Goal: Task Accomplishment & Management: Use online tool/utility

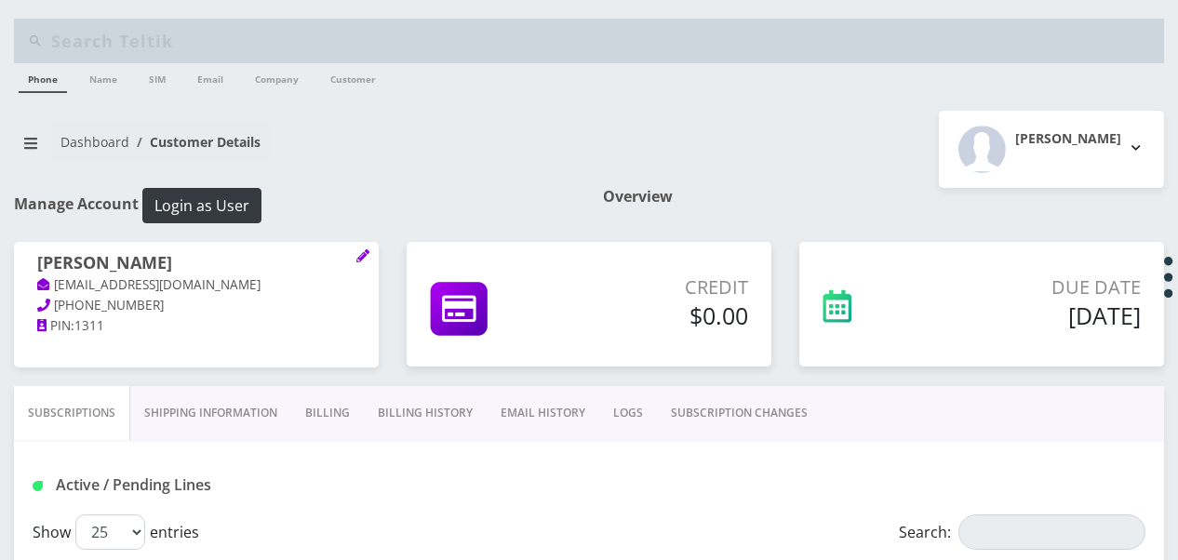
scroll to position [186, 0]
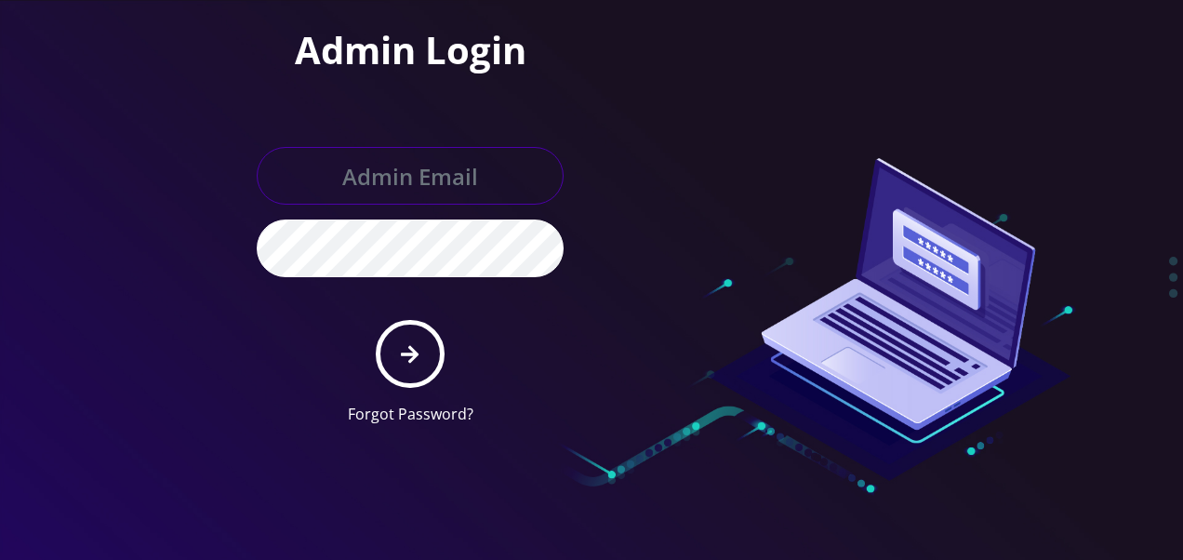
type input "tlieberman613@gmail.com"
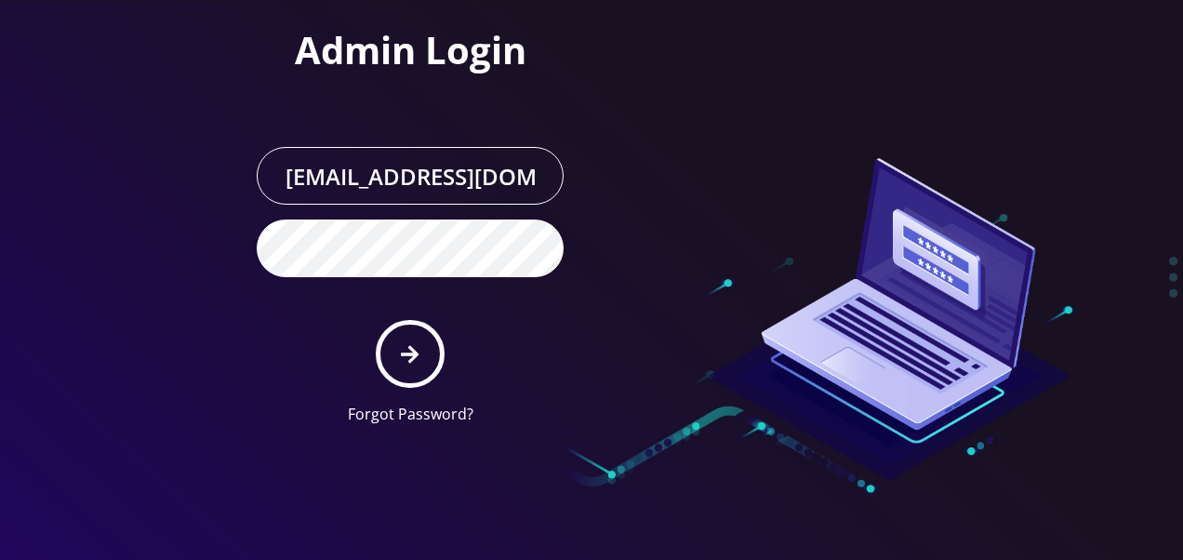
click at [417, 315] on form "tlieberman613@gmail.com Forgot Password?" at bounding box center [410, 286] width 307 height 278
click at [413, 328] on button "submit" at bounding box center [410, 354] width 68 height 68
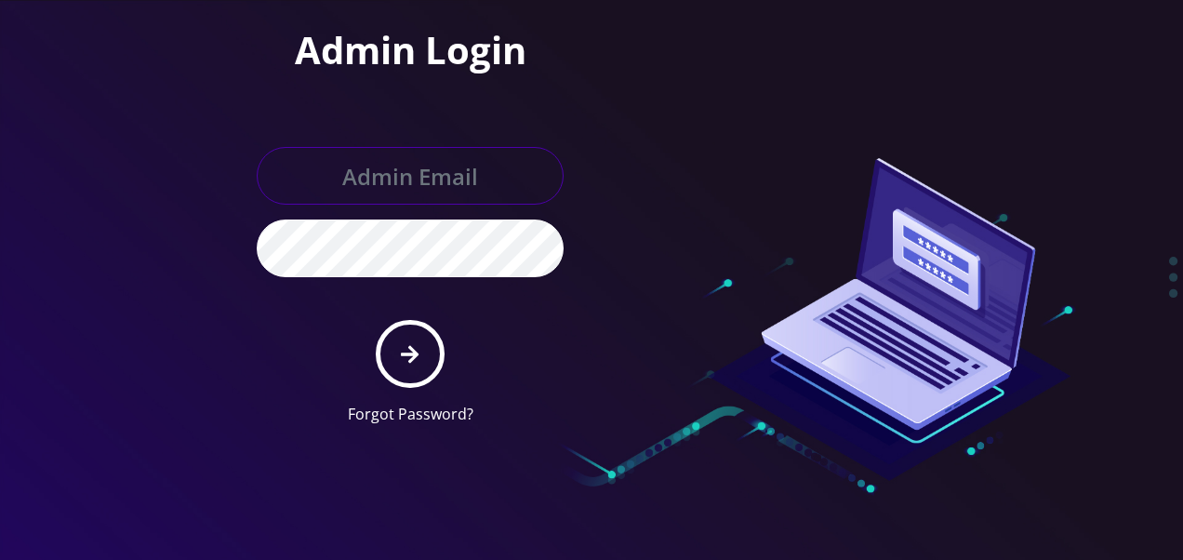
type input "[EMAIL_ADDRESS][DOMAIN_NAME]"
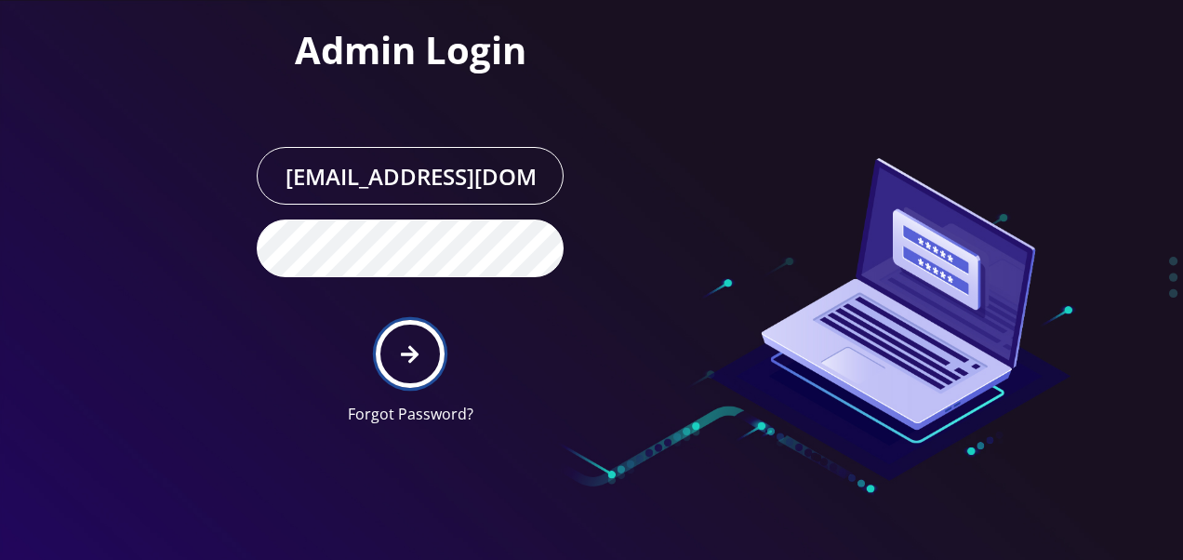
click at [384, 340] on button "submit" at bounding box center [410, 354] width 68 height 68
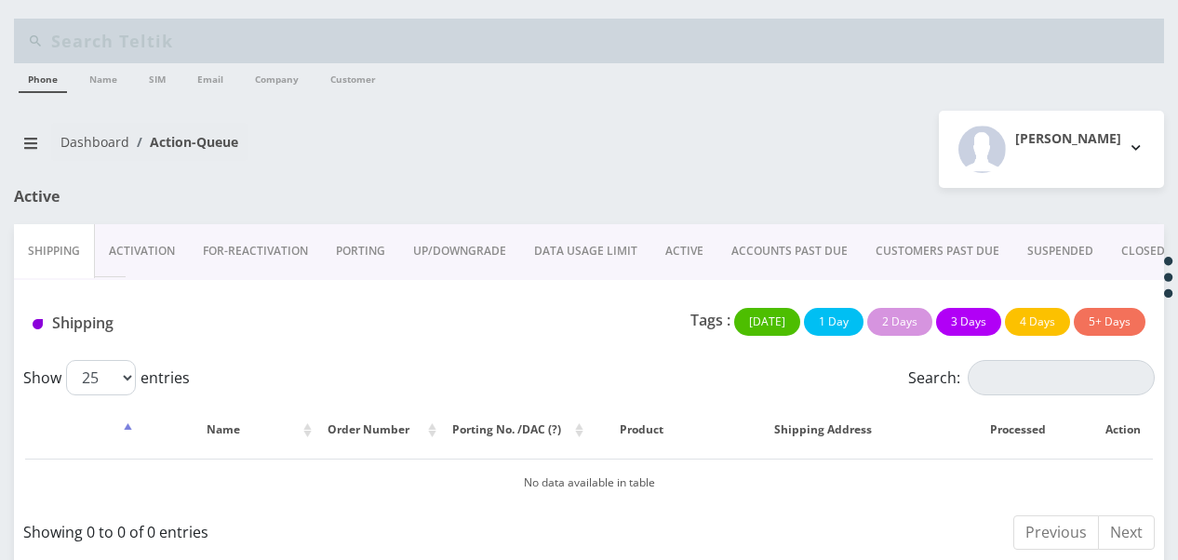
click at [673, 236] on link "ACTIVE" at bounding box center [684, 251] width 66 height 54
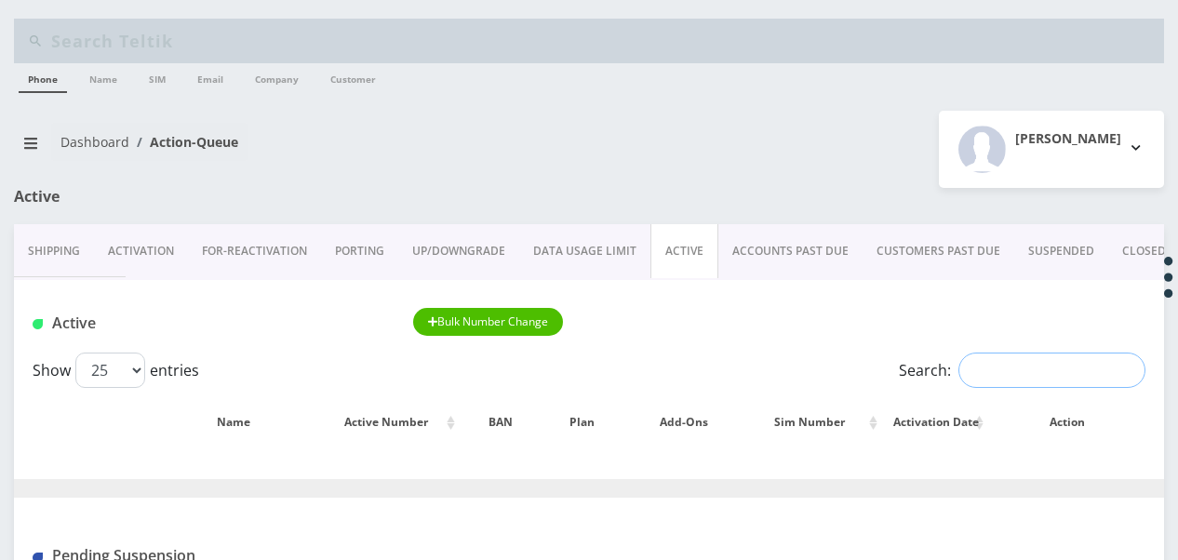
click at [1013, 367] on input "Search:" at bounding box center [1051, 370] width 187 height 35
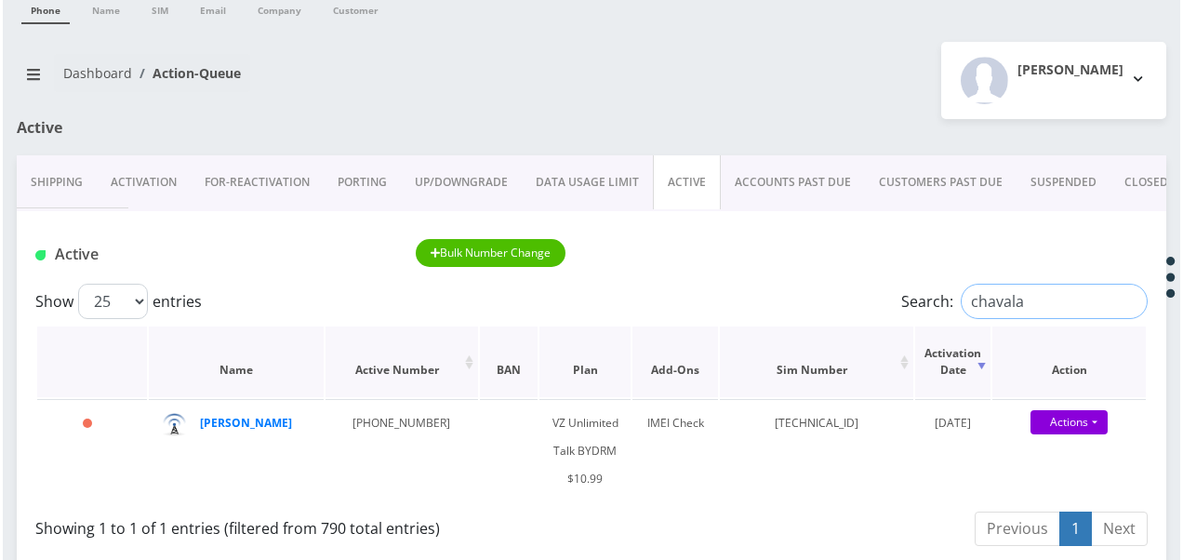
scroll to position [93, 0]
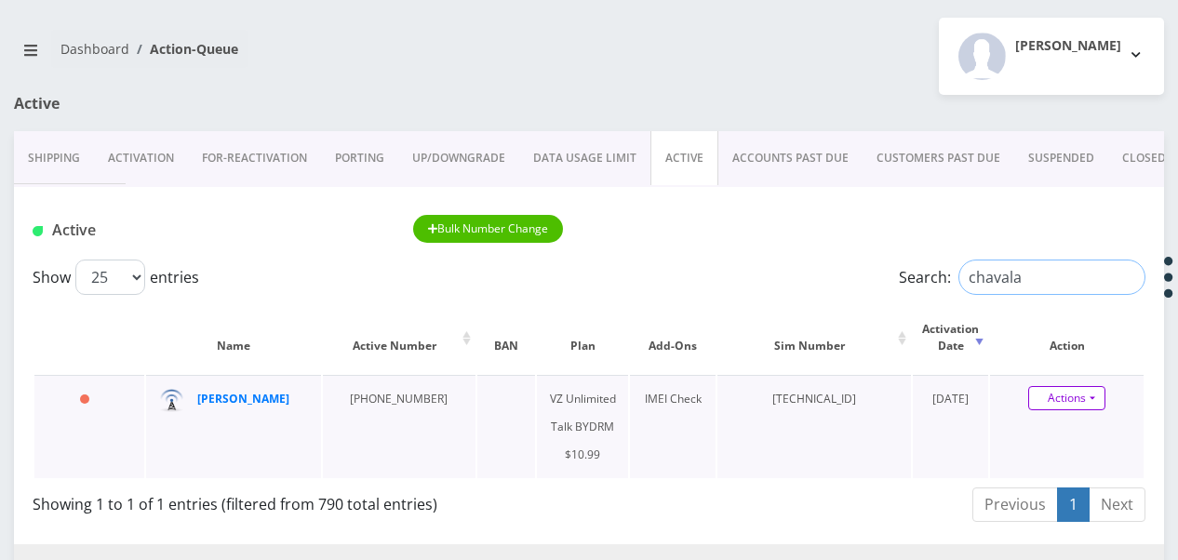
type input "chavala"
click at [1087, 393] on link "Actions" at bounding box center [1066, 398] width 77 height 24
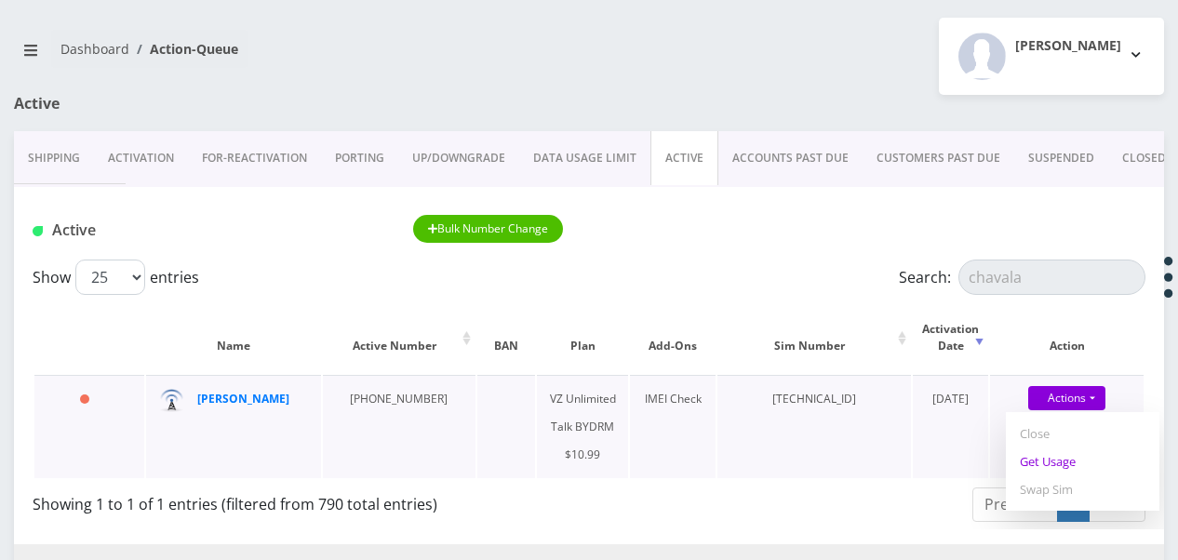
click at [1063, 469] on link "Get Usage" at bounding box center [1082, 461] width 153 height 28
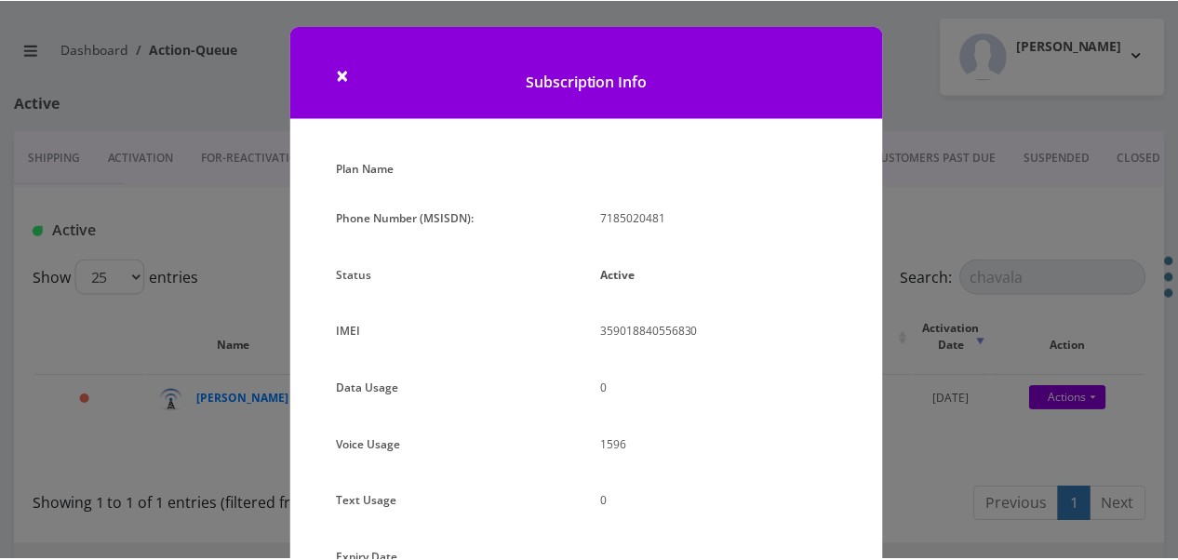
scroll to position [213, 0]
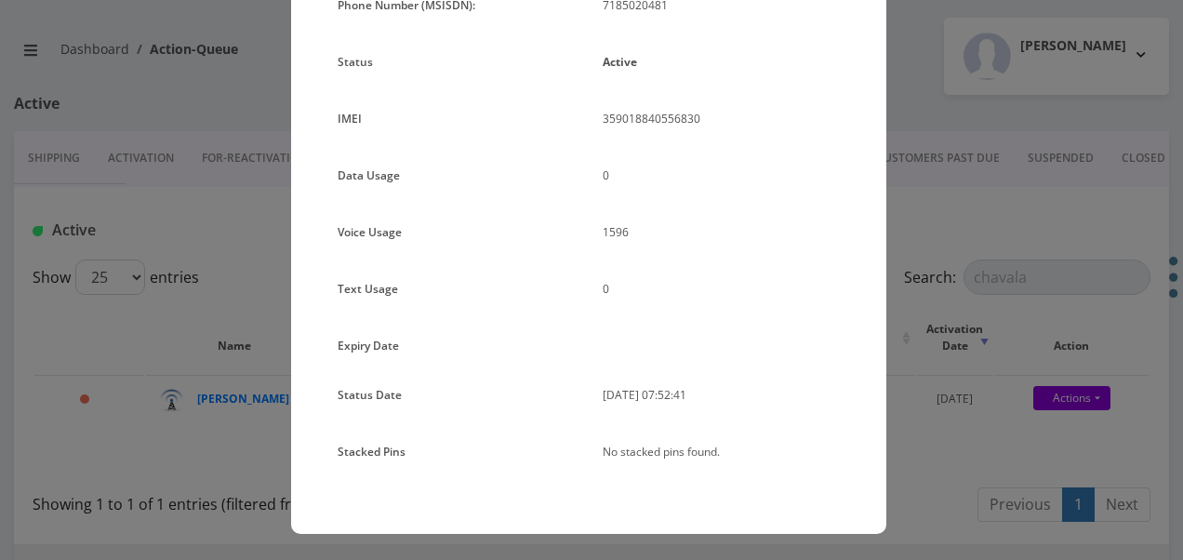
click at [982, 437] on div "× Subscription Info Plan Name Phone Number (MSISDN): 7185020481 Status Active I…" at bounding box center [591, 280] width 1183 height 560
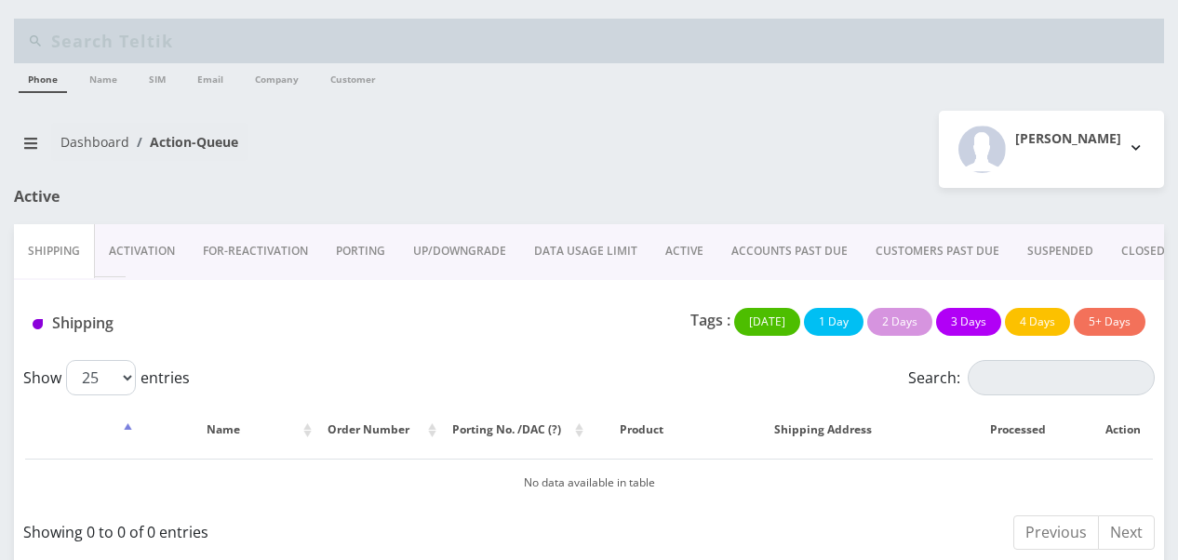
click at [653, 248] on link "ACTIVE" at bounding box center [684, 251] width 66 height 54
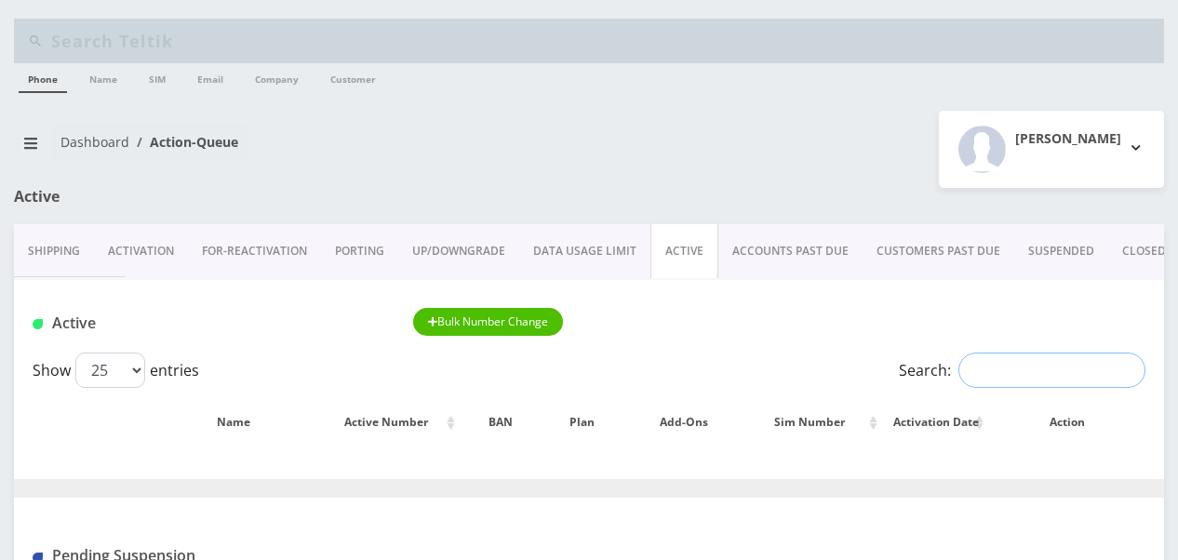
click at [1036, 353] on input "Search:" at bounding box center [1051, 370] width 187 height 35
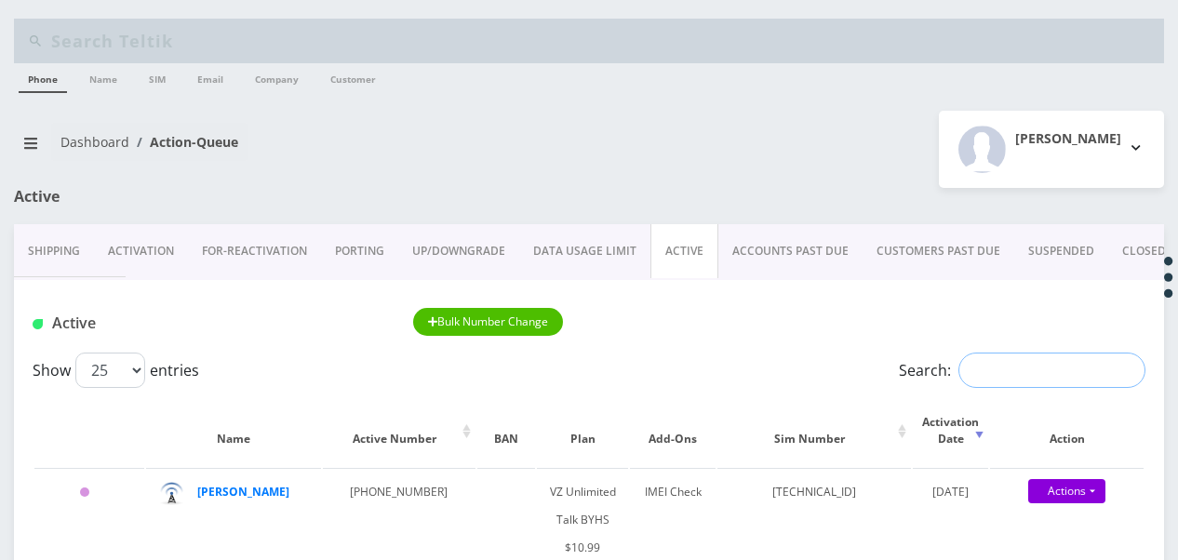
click at [1009, 375] on input "Search:" at bounding box center [1051, 370] width 187 height 35
click at [1038, 364] on input "Search:" at bounding box center [1051, 370] width 187 height 35
